Goal: Browse casually

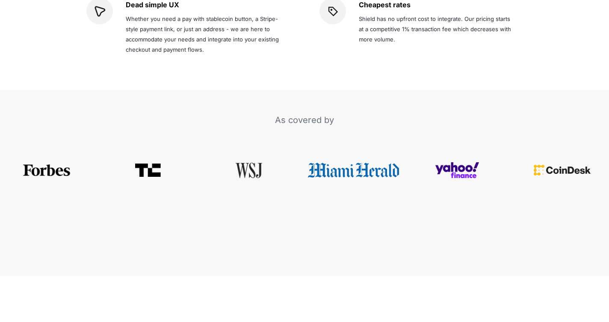
scroll to position [1791, 0]
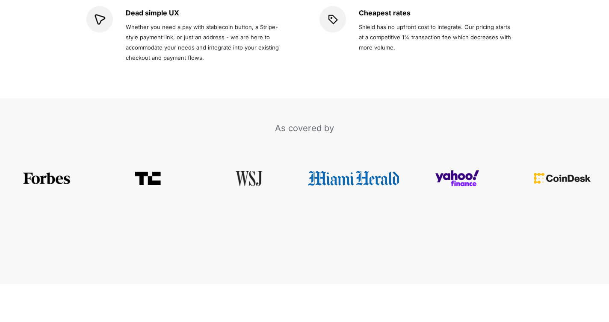
click at [331, 171] on img at bounding box center [353, 178] width 91 height 15
click at [321, 235] on p at bounding box center [304, 242] width 299 height 14
click at [321, 249] on p at bounding box center [304, 256] width 299 height 14
click at [355, 171] on img at bounding box center [353, 178] width 91 height 15
click at [345, 171] on img at bounding box center [353, 178] width 91 height 15
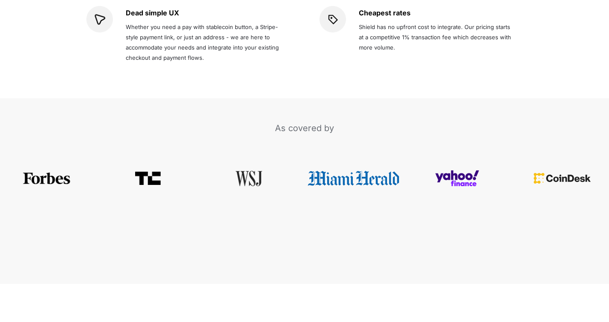
click at [343, 171] on img at bounding box center [353, 178] width 91 height 15
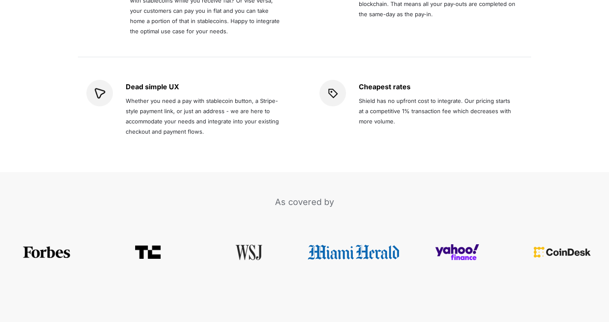
scroll to position [1717, 0]
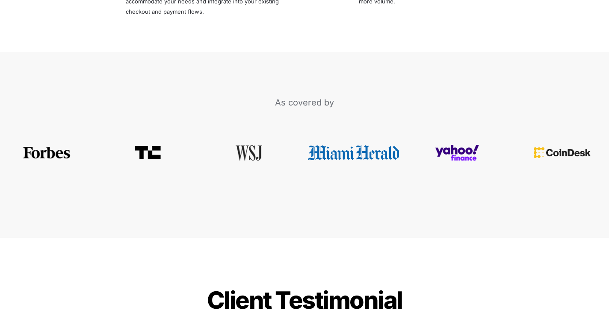
scroll to position [1831, 0]
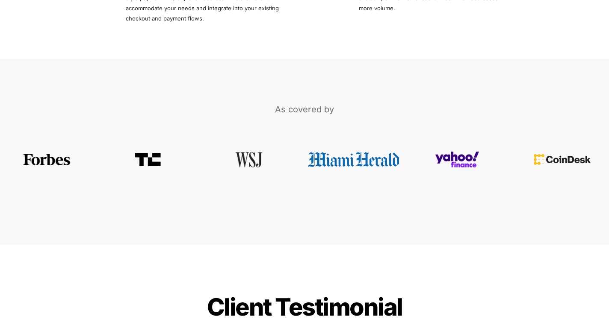
click at [334, 152] on img at bounding box center [353, 159] width 91 height 15
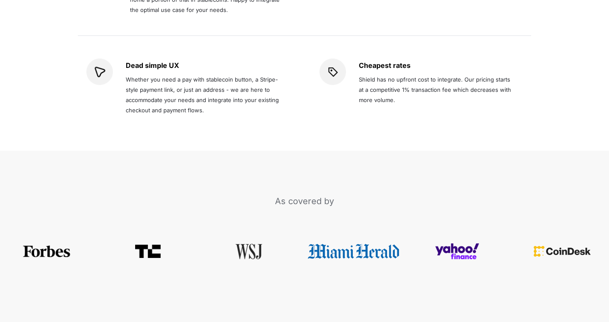
scroll to position [1739, 0]
click at [358, 239] on img at bounding box center [353, 246] width 91 height 15
